Goal: Go to known website: Access a specific website the user already knows

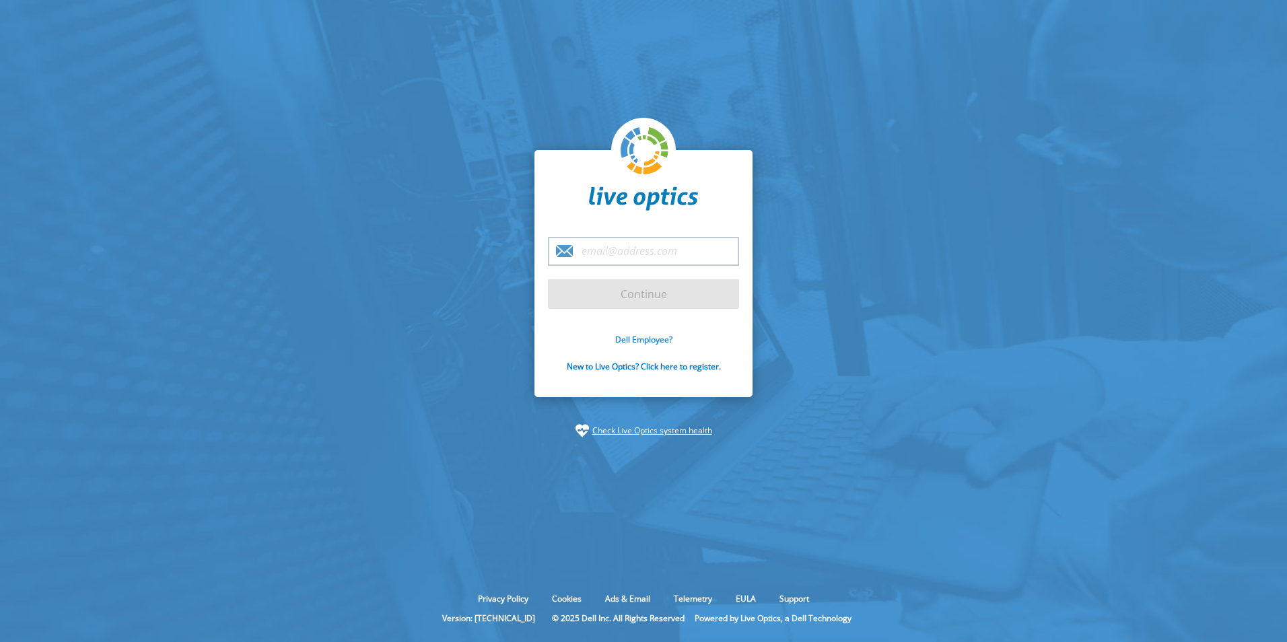
click at [642, 340] on link "Dell Employee?" at bounding box center [643, 339] width 57 height 11
